Goal: Information Seeking & Learning: Learn about a topic

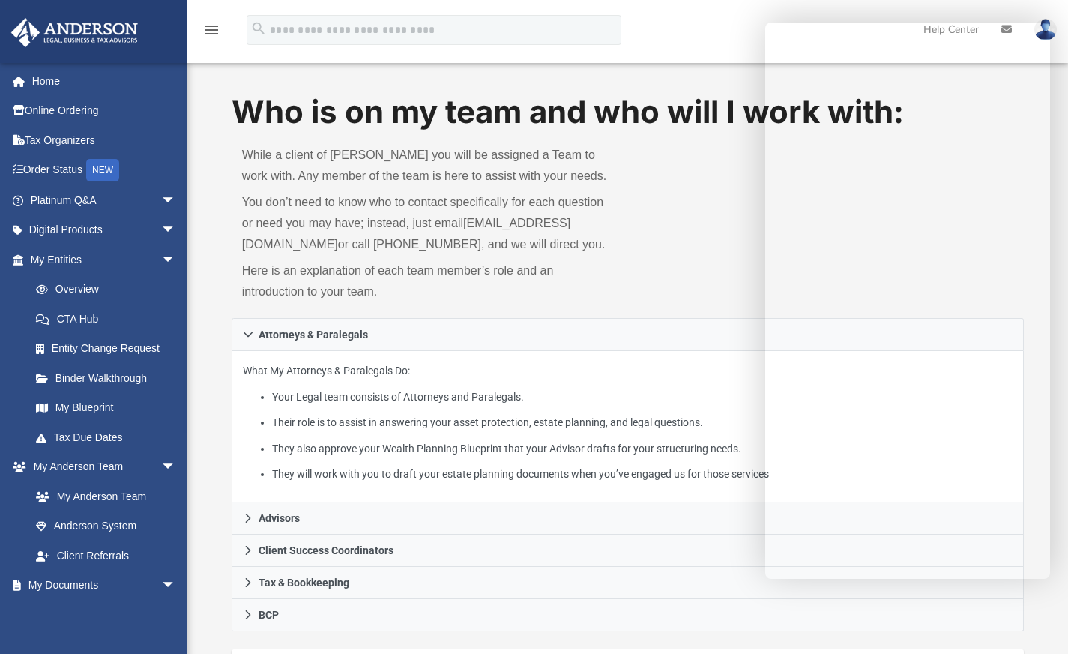
click at [143, 196] on link "Platinum Q&A arrow_drop_down" at bounding box center [104, 200] width 188 height 30
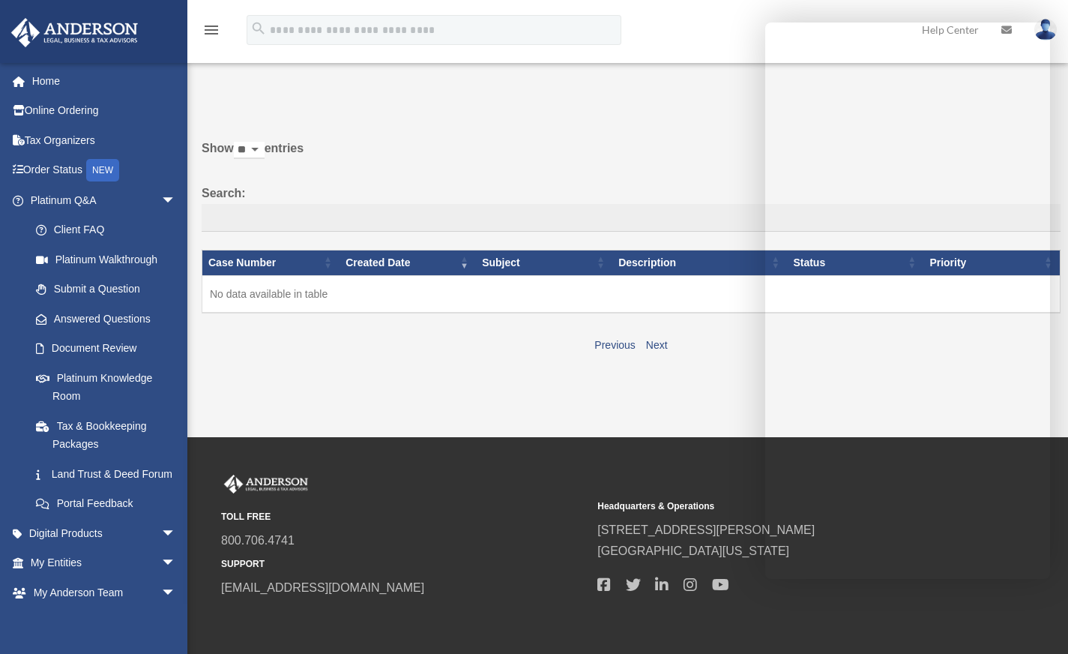
click at [136, 287] on link "Submit a Question" at bounding box center [106, 289] width 170 height 30
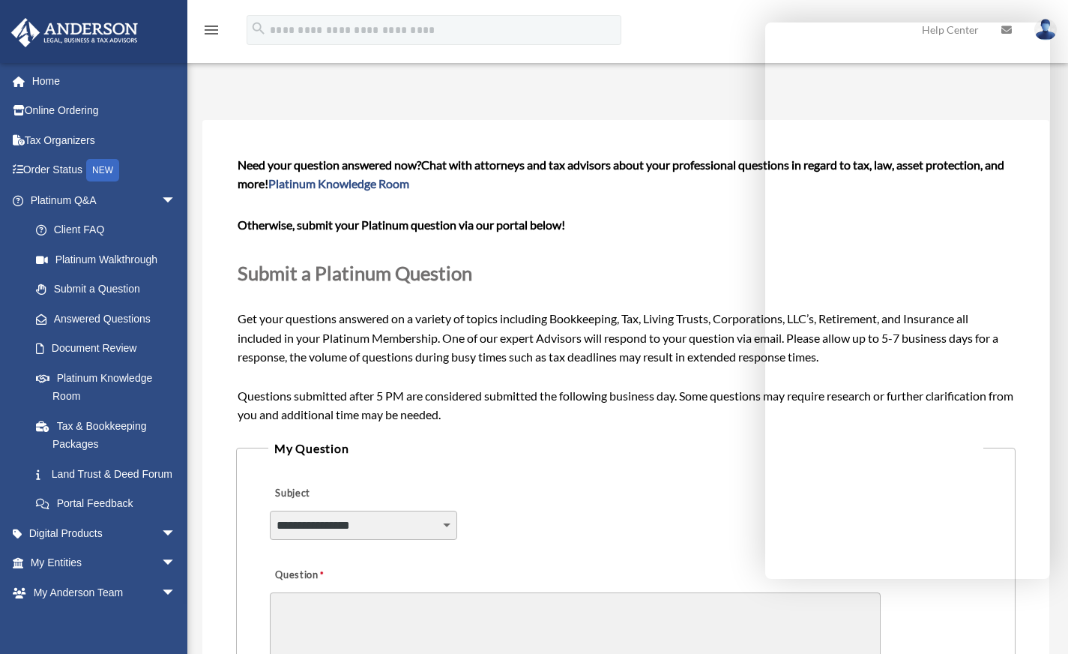
click at [629, 269] on p "Submit a Platinum Question" at bounding box center [626, 273] width 777 height 34
click at [107, 379] on link "Platinum Knowledge Room" at bounding box center [110, 387] width 178 height 48
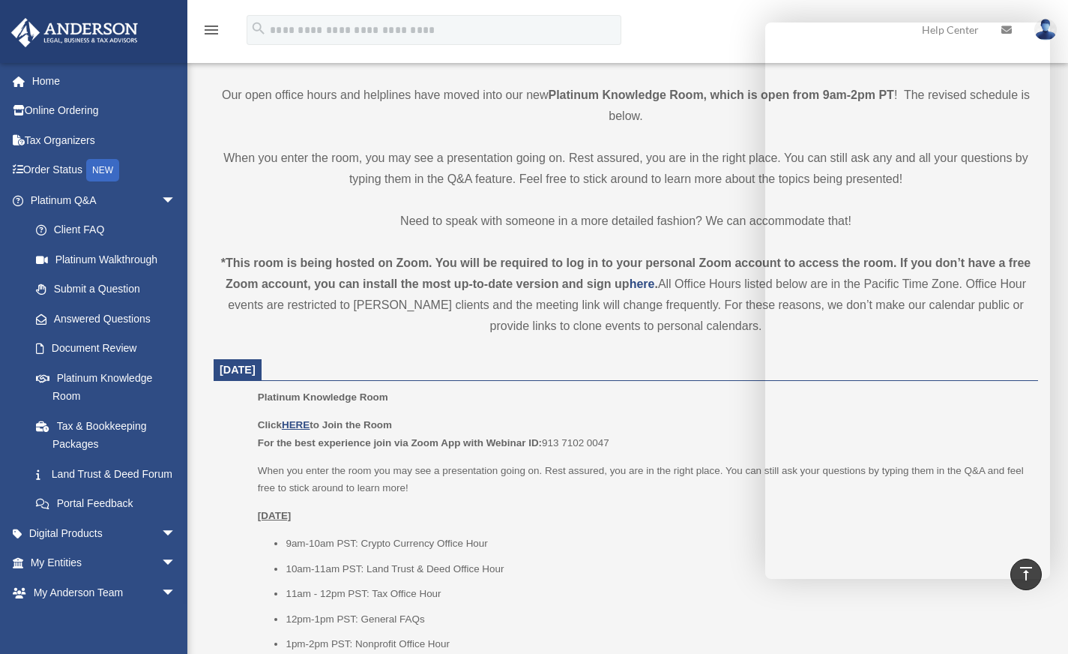
scroll to position [342, 0]
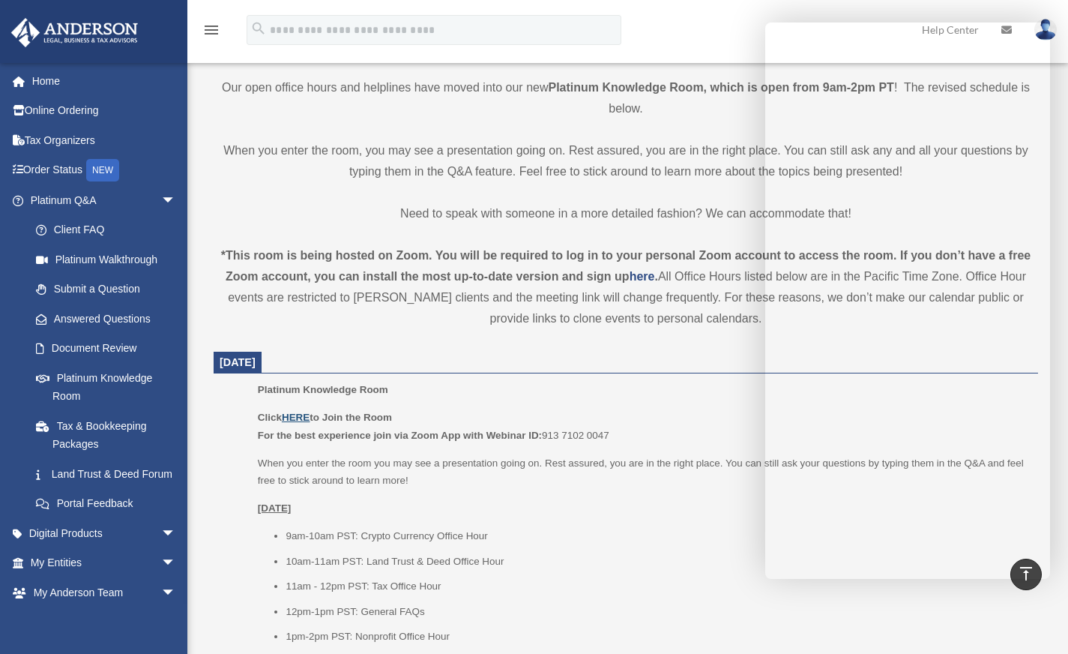
click at [301, 419] on u "HERE" at bounding box center [296, 417] width 28 height 11
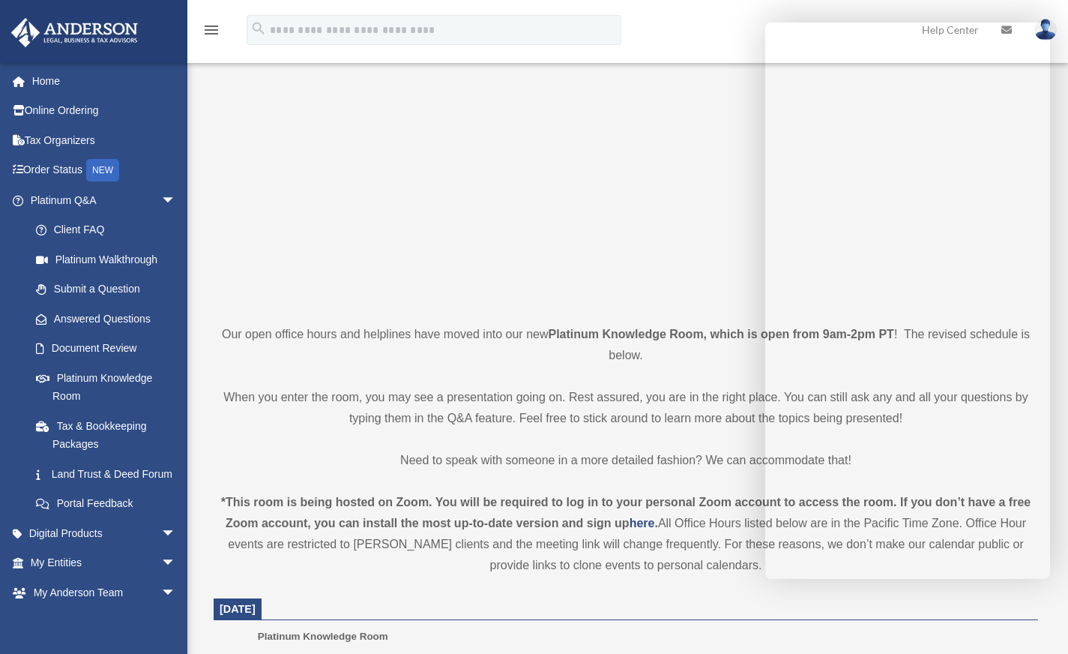
scroll to position [0, 0]
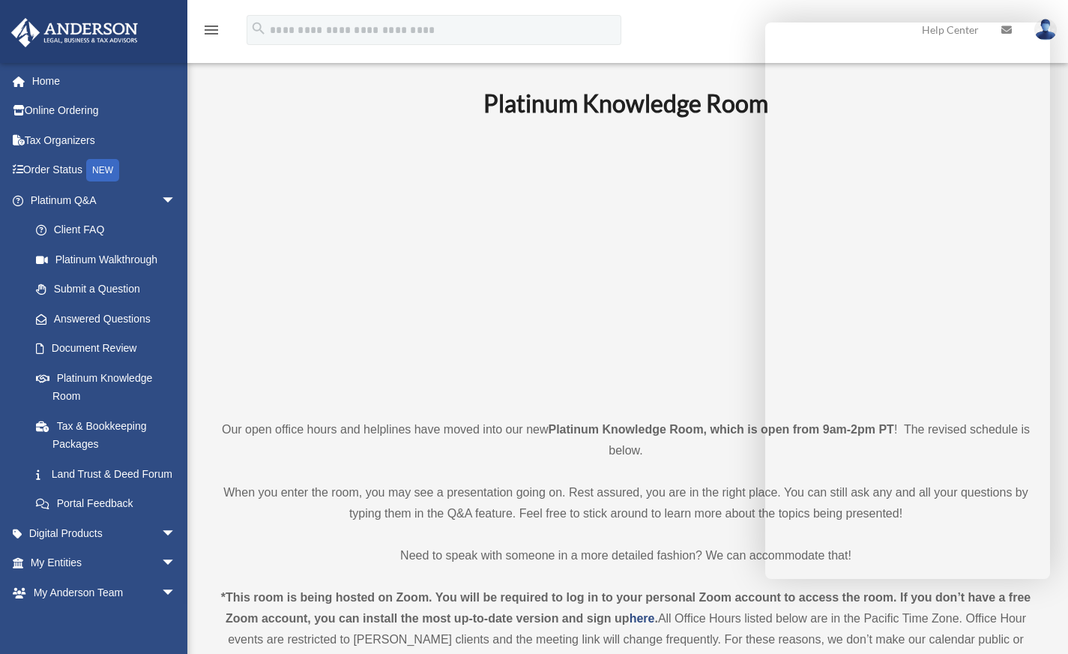
click at [702, 48] on div "menu search Site Menu add [EMAIL_ADDRESS][DOMAIN_NAME] My Profile Reset Passwor…" at bounding box center [534, 36] width 1046 height 51
click at [706, 52] on div "menu search Site Menu add [EMAIL_ADDRESS][DOMAIN_NAME] My Profile Reset Passwor…" at bounding box center [534, 36] width 1046 height 51
